Goal: Check status: Check status

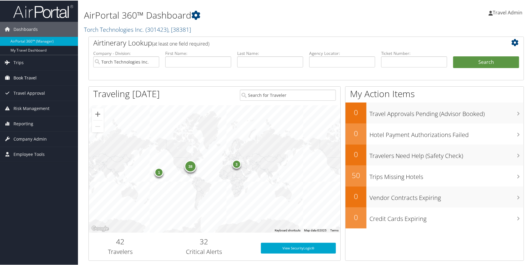
click at [28, 78] on span "Book Travel" at bounding box center [24, 77] width 23 height 15
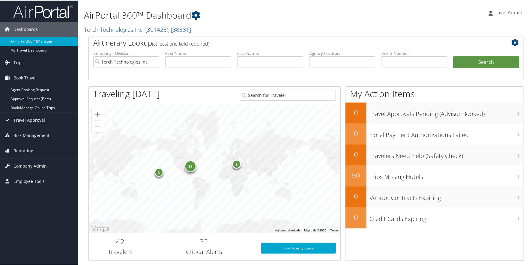
click at [45, 105] on link "Book/Manage Online Trips" at bounding box center [39, 107] width 78 height 9
click at [191, 62] on input "text" at bounding box center [198, 61] width 66 height 11
type input "edward"
type input "wood"
click at [469, 63] on button "Search" at bounding box center [486, 62] width 66 height 12
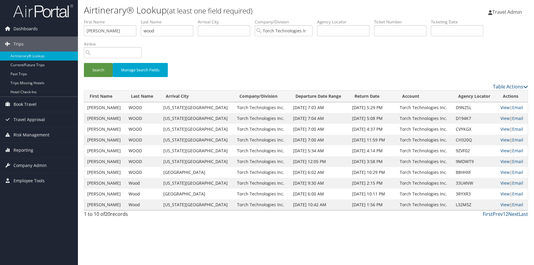
click at [501, 109] on link "View" at bounding box center [505, 108] width 9 height 6
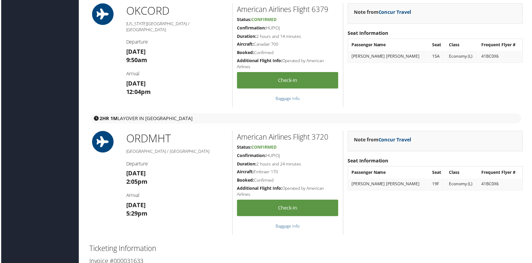
scroll to position [660, 0]
